Goal: Book appointment/travel/reservation

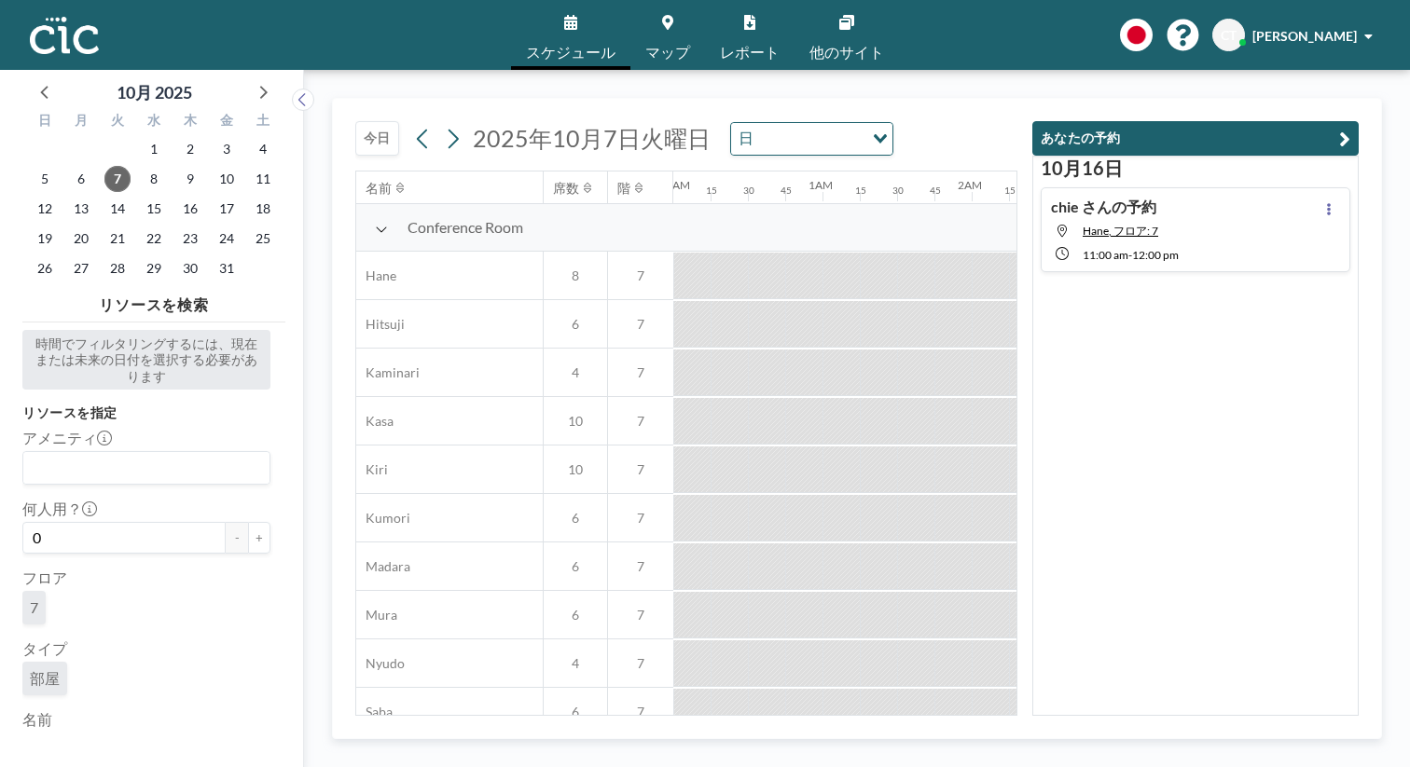
scroll to position [0, 1641]
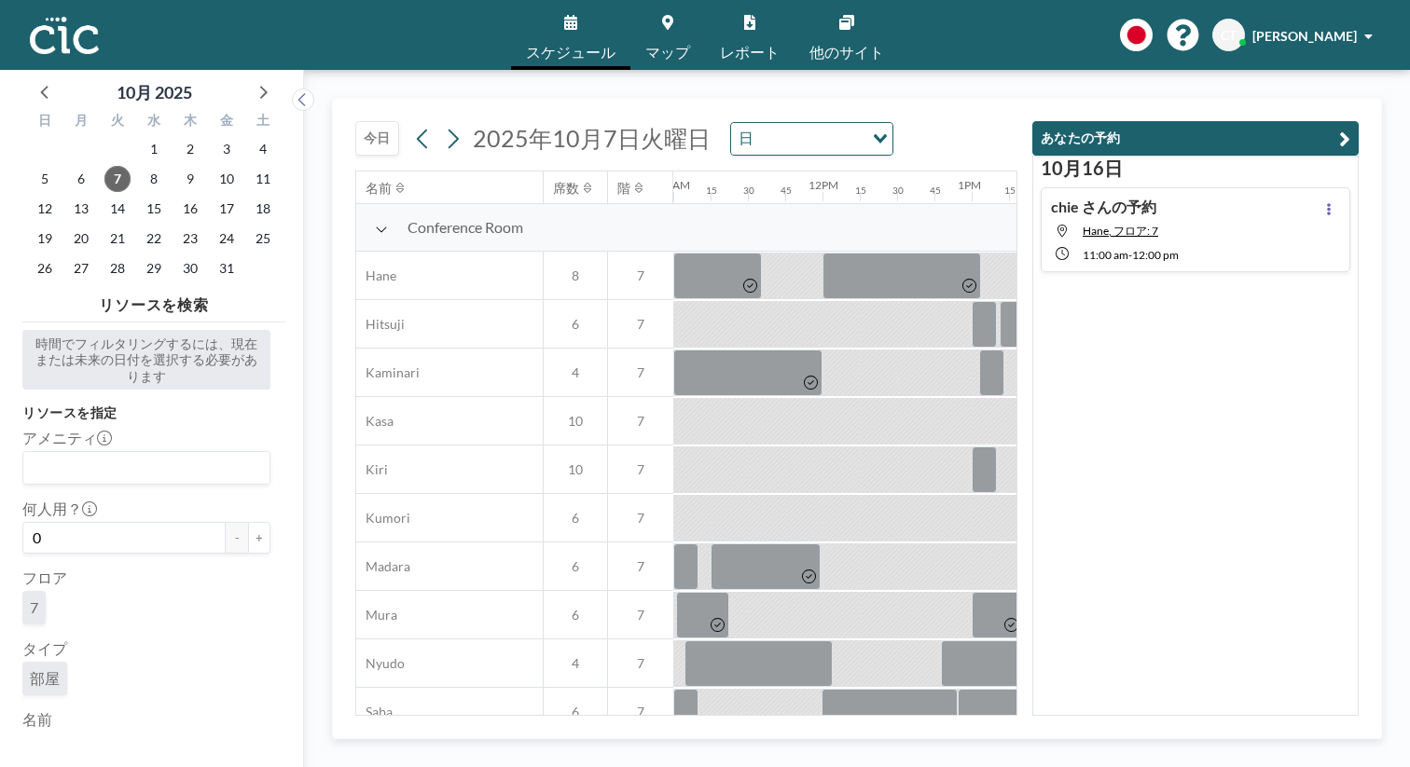
click at [1338, 131] on button "あなたの予約" at bounding box center [1195, 138] width 326 height 35
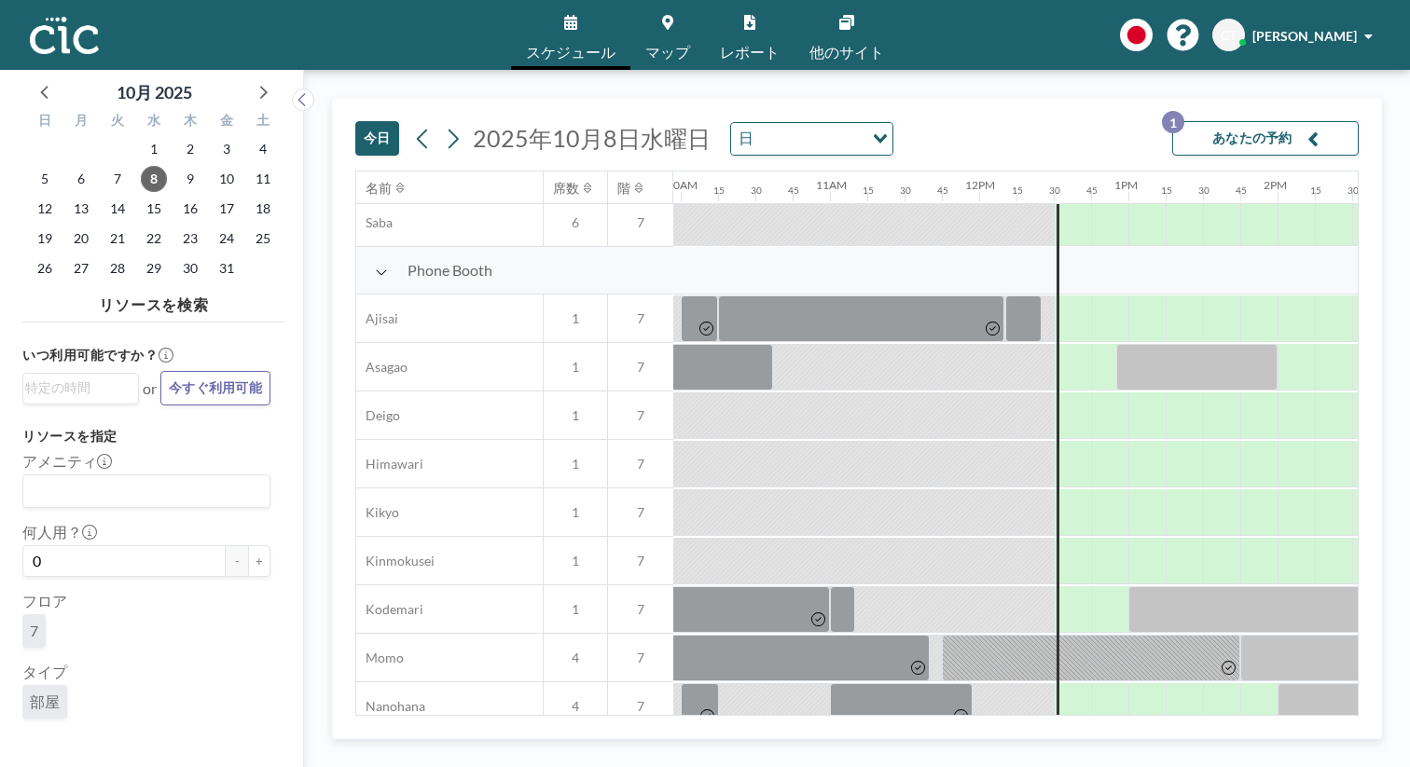
scroll to position [547, 1485]
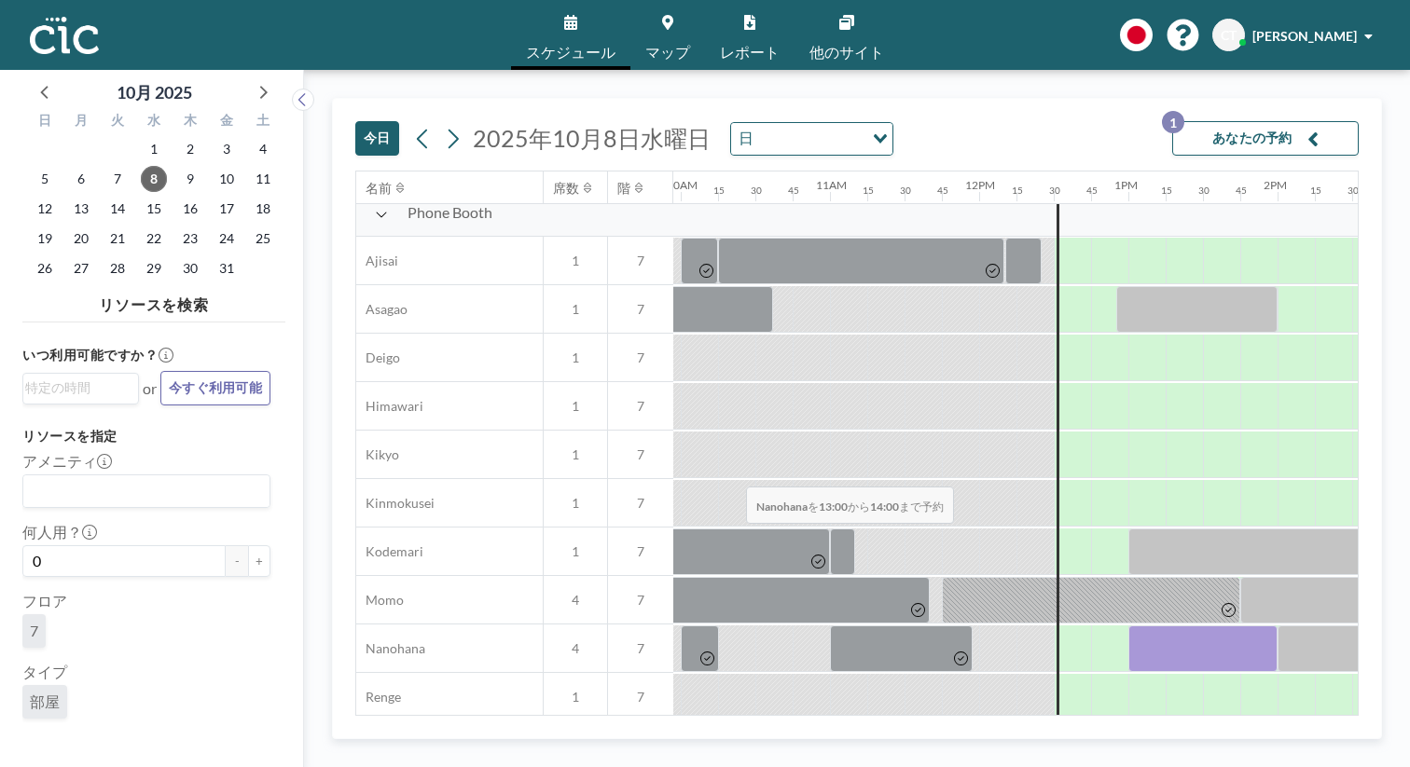
drag, startPoint x: 644, startPoint y: 439, endPoint x: 740, endPoint y: 443, distance: 96.1
click at [1128, 626] on div at bounding box center [1202, 649] width 149 height 47
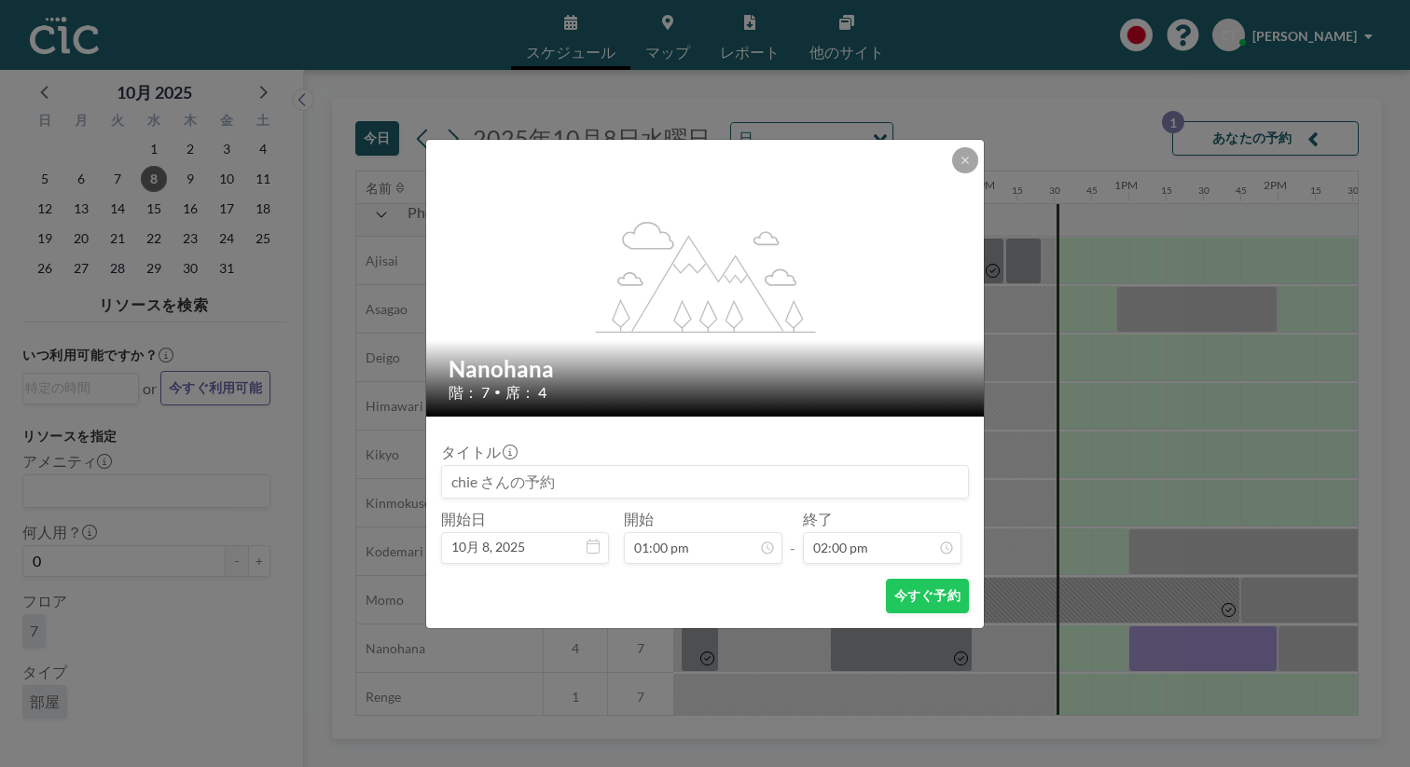
scroll to position [1667, 0]
click at [889, 579] on button "今すぐ予約" at bounding box center [927, 596] width 83 height 35
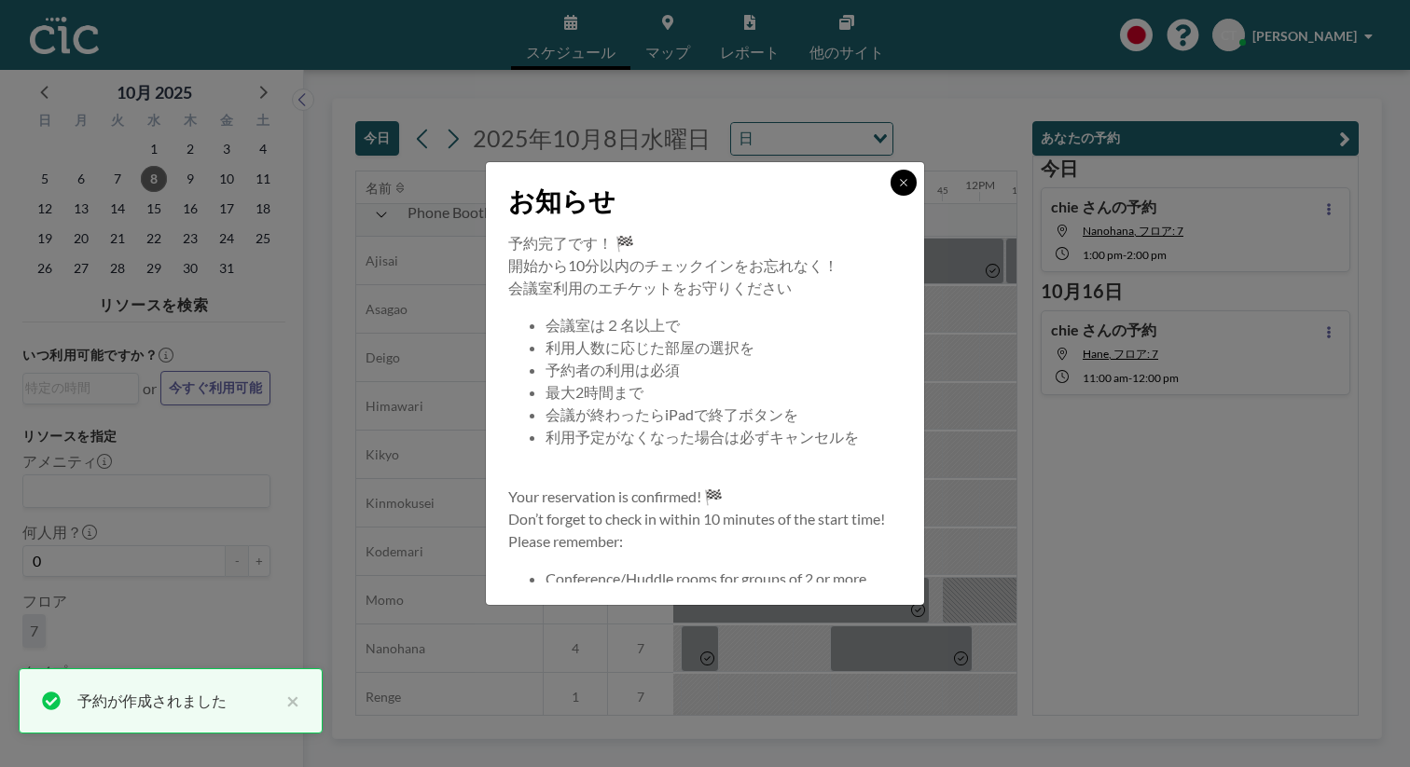
click at [891, 196] on button at bounding box center [904, 183] width 26 height 26
